Goal: Find contact information: Find contact information

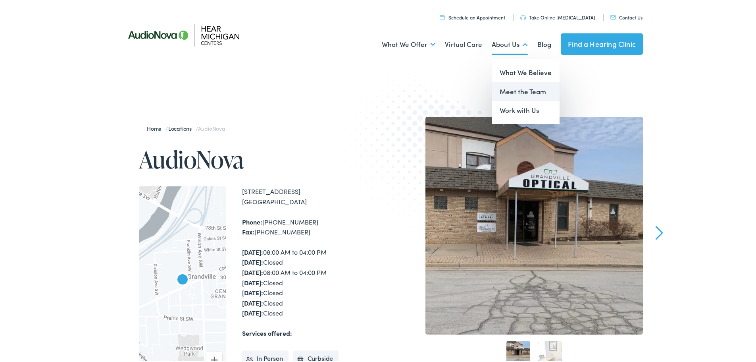
click at [516, 92] on link "Meet the Team" at bounding box center [526, 90] width 68 height 19
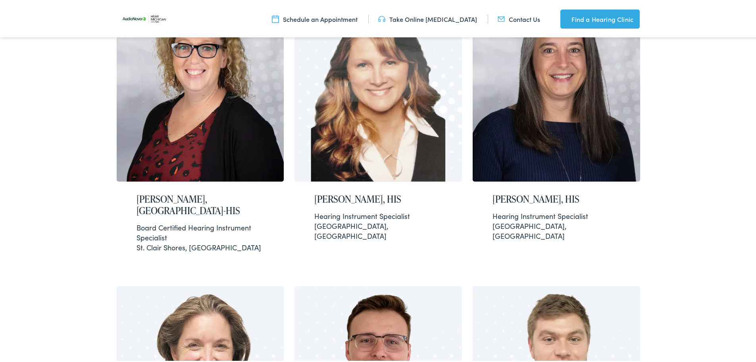
scroll to position [318, 0]
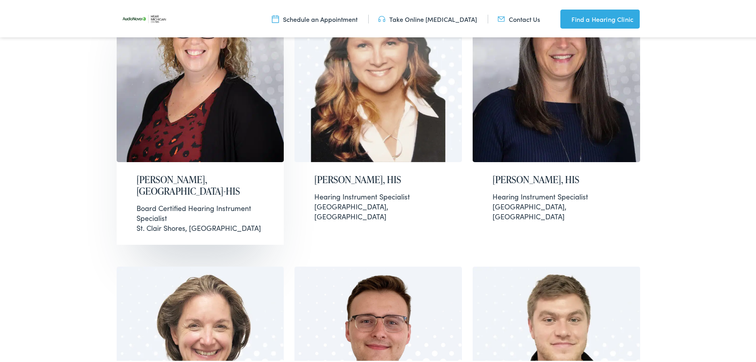
click at [180, 110] on img at bounding box center [201, 68] width 168 height 184
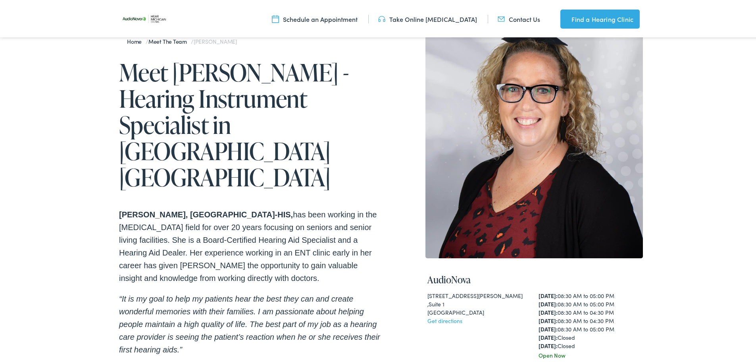
scroll to position [159, 0]
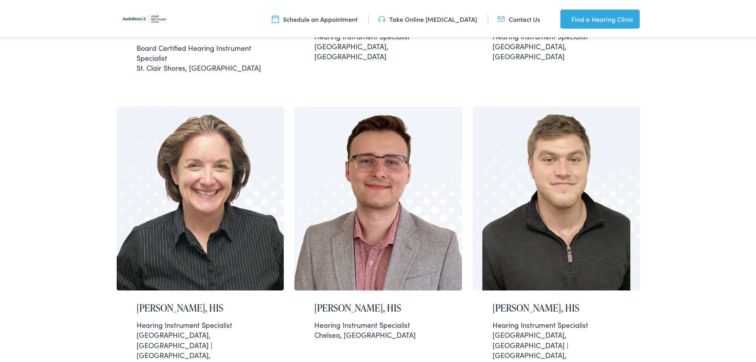
scroll to position [480, 0]
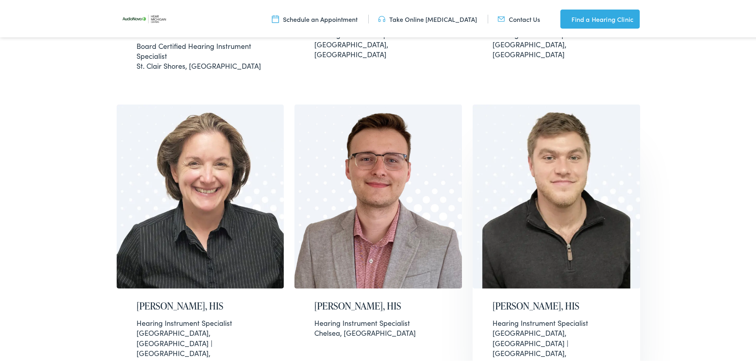
click at [518, 172] on img at bounding box center [557, 195] width 168 height 184
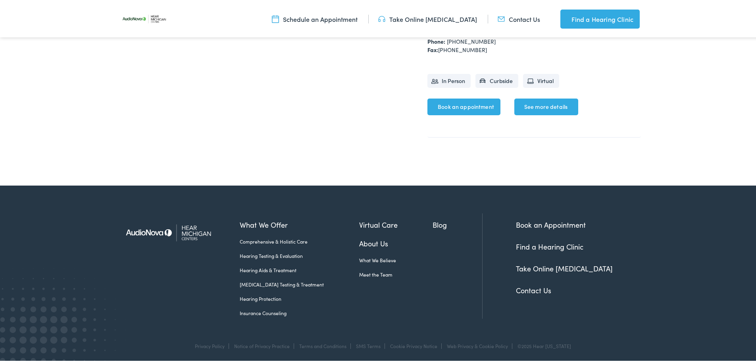
scroll to position [585, 0]
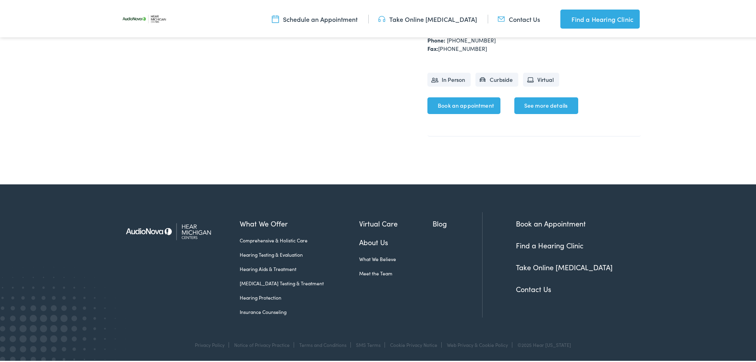
click at [518, 284] on link "Contact Us" at bounding box center [533, 287] width 35 height 10
